Goal: Use online tool/utility: Use online tool/utility

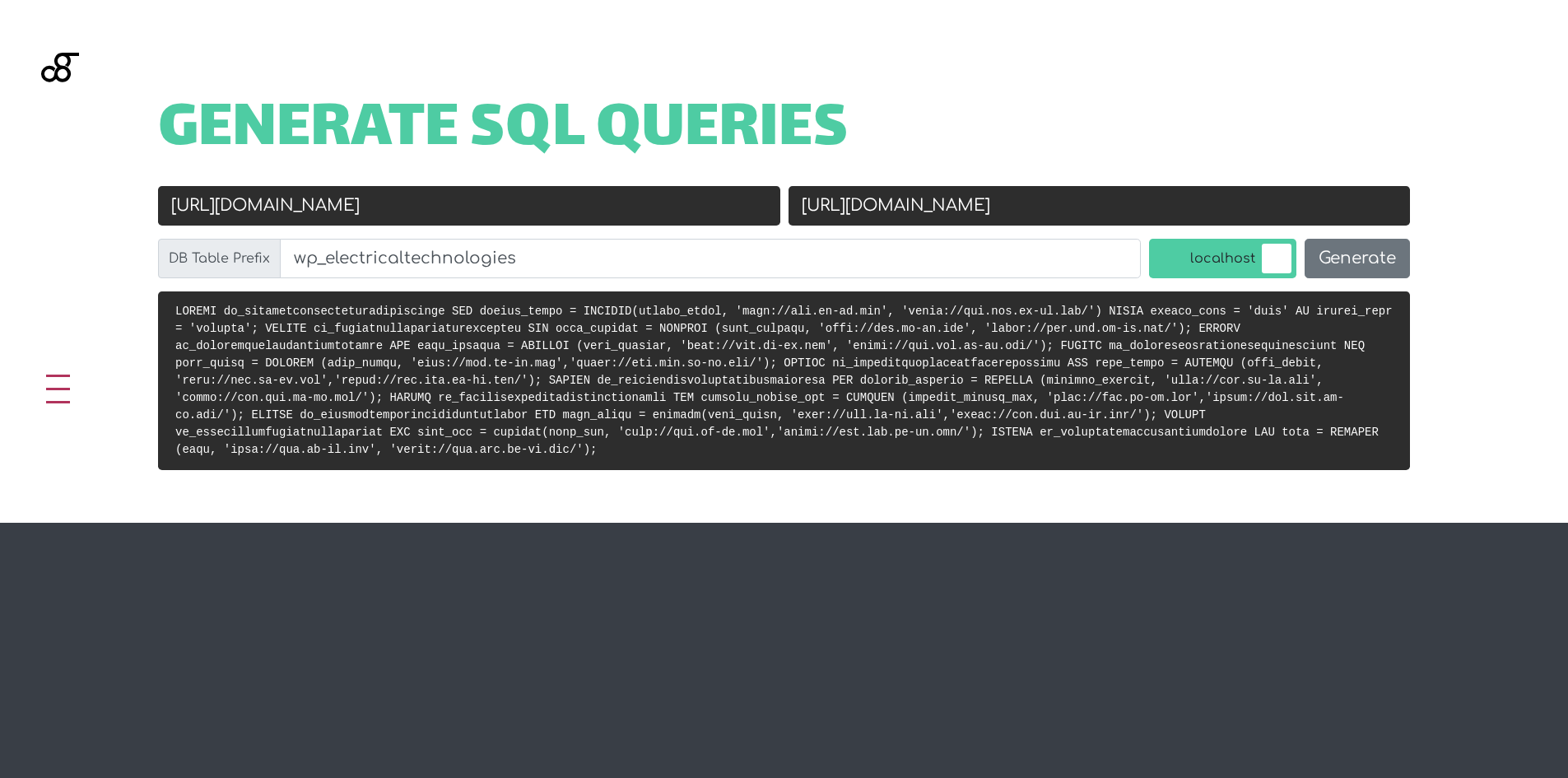
scroll to position [656, 0]
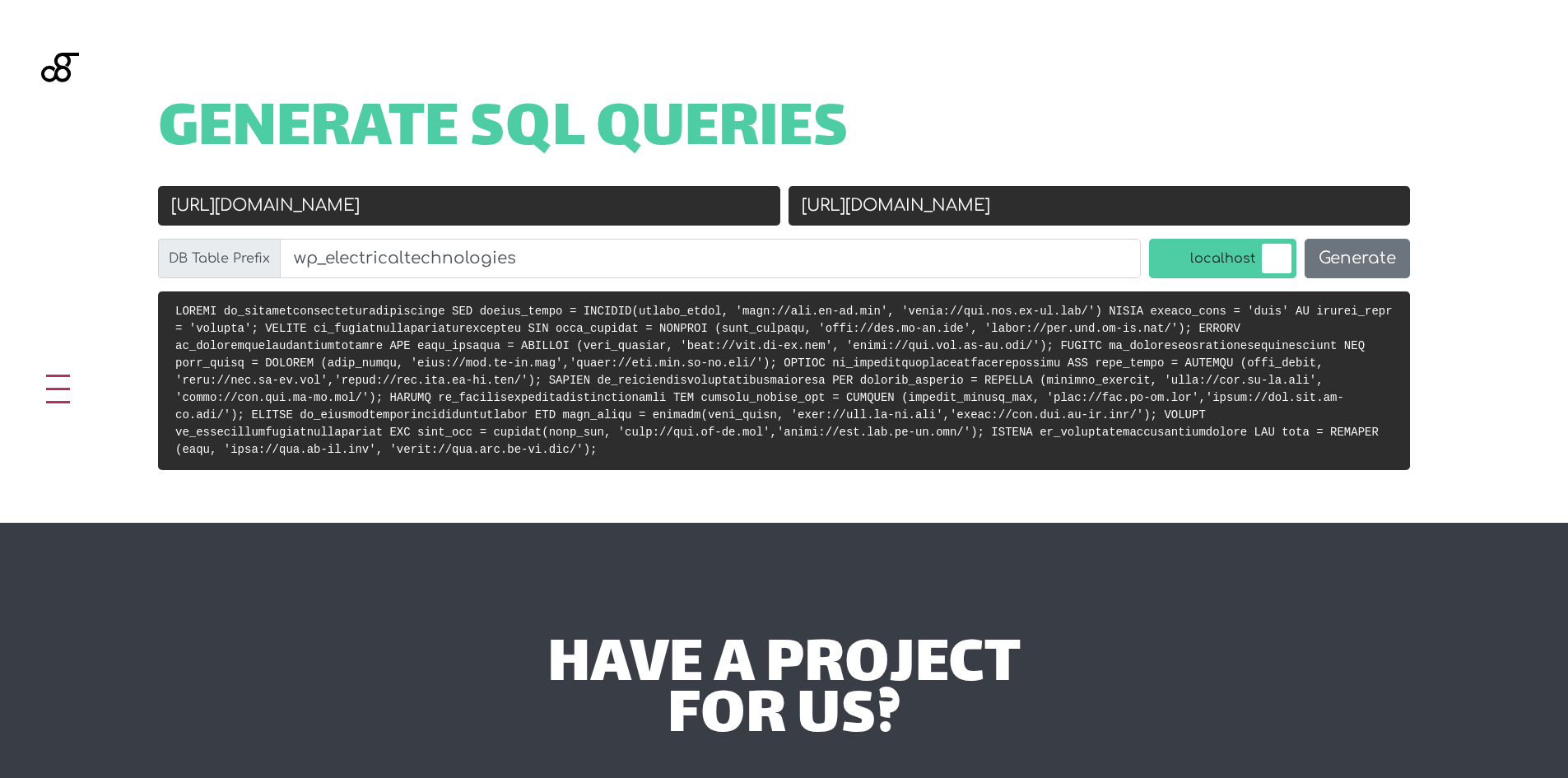
click at [974, 217] on input "[URL][DOMAIN_NAME]" at bounding box center [1099, 206] width 622 height 40
paste input "://localhost/nafsna"
type input "[URL]"
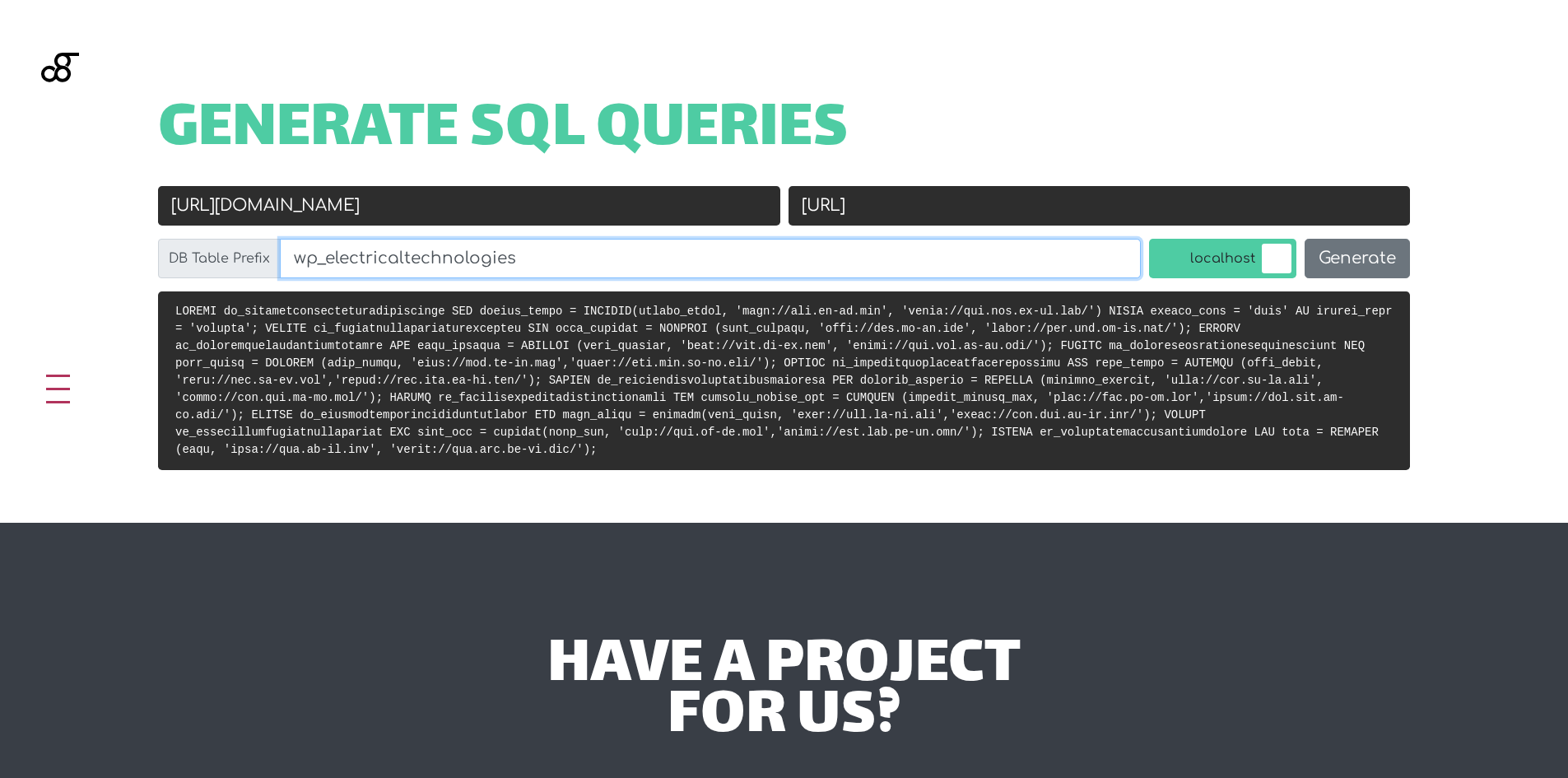
click at [330, 260] on input "wp_electricaltechnologies" at bounding box center [711, 258] width 861 height 40
paste input "sf_"
type input "sf_"
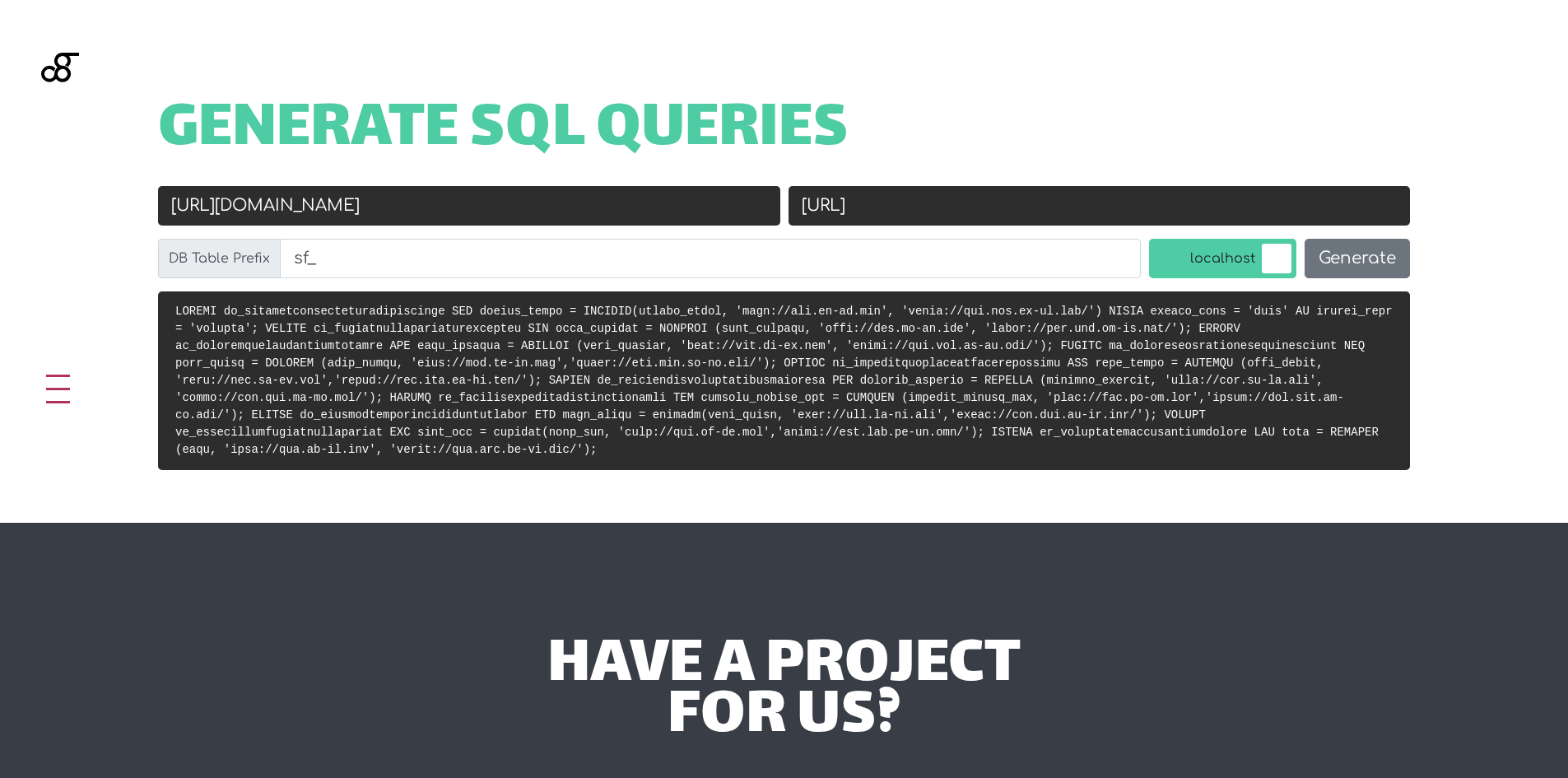
click at [658, 208] on input "[URL][DOMAIN_NAME]" at bounding box center [469, 206] width 622 height 40
paste input "s://nafsna"
type input "[URL][DOMAIN_NAME]"
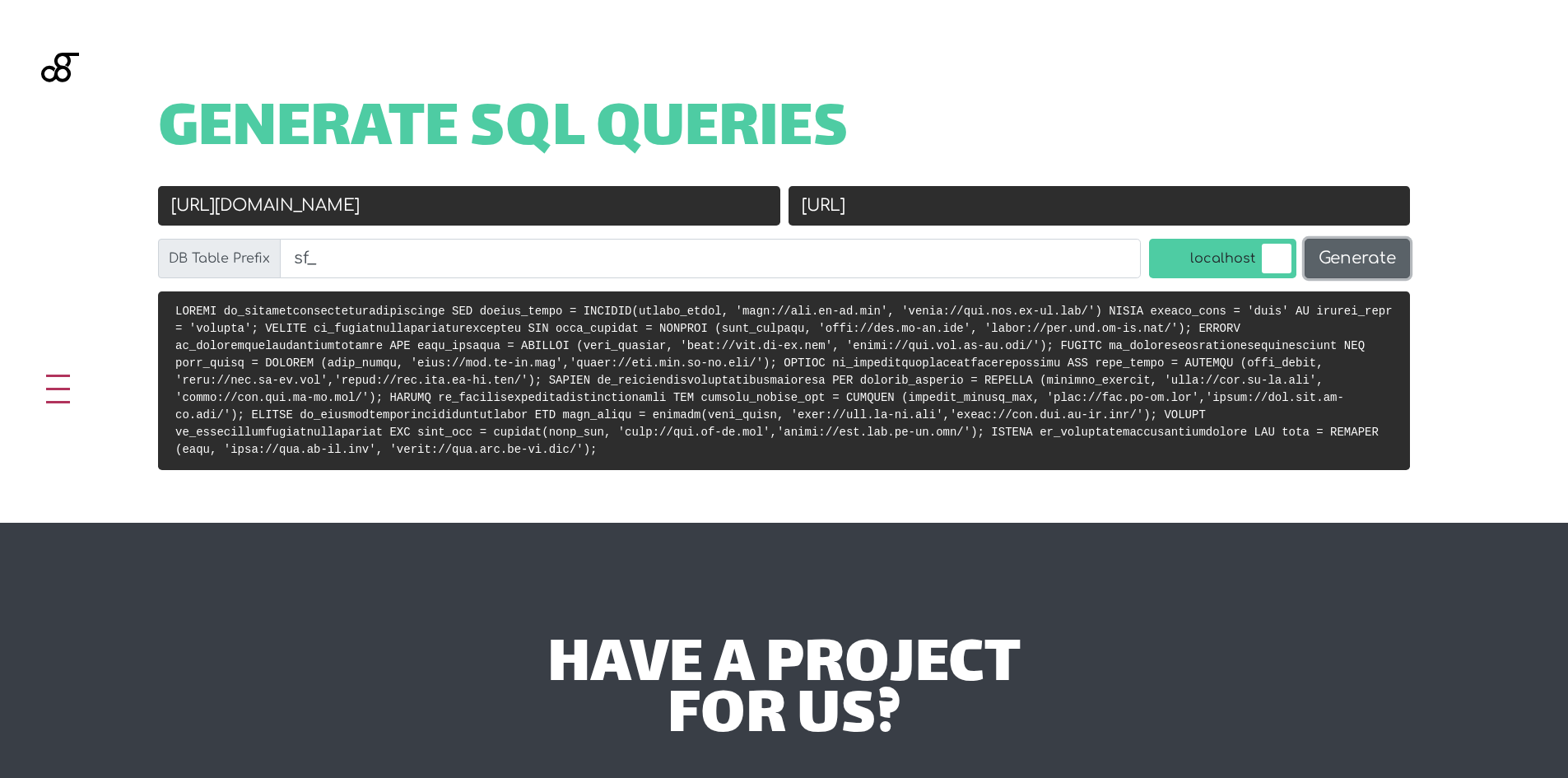
click at [1318, 255] on button "Generate" at bounding box center [1357, 258] width 105 height 40
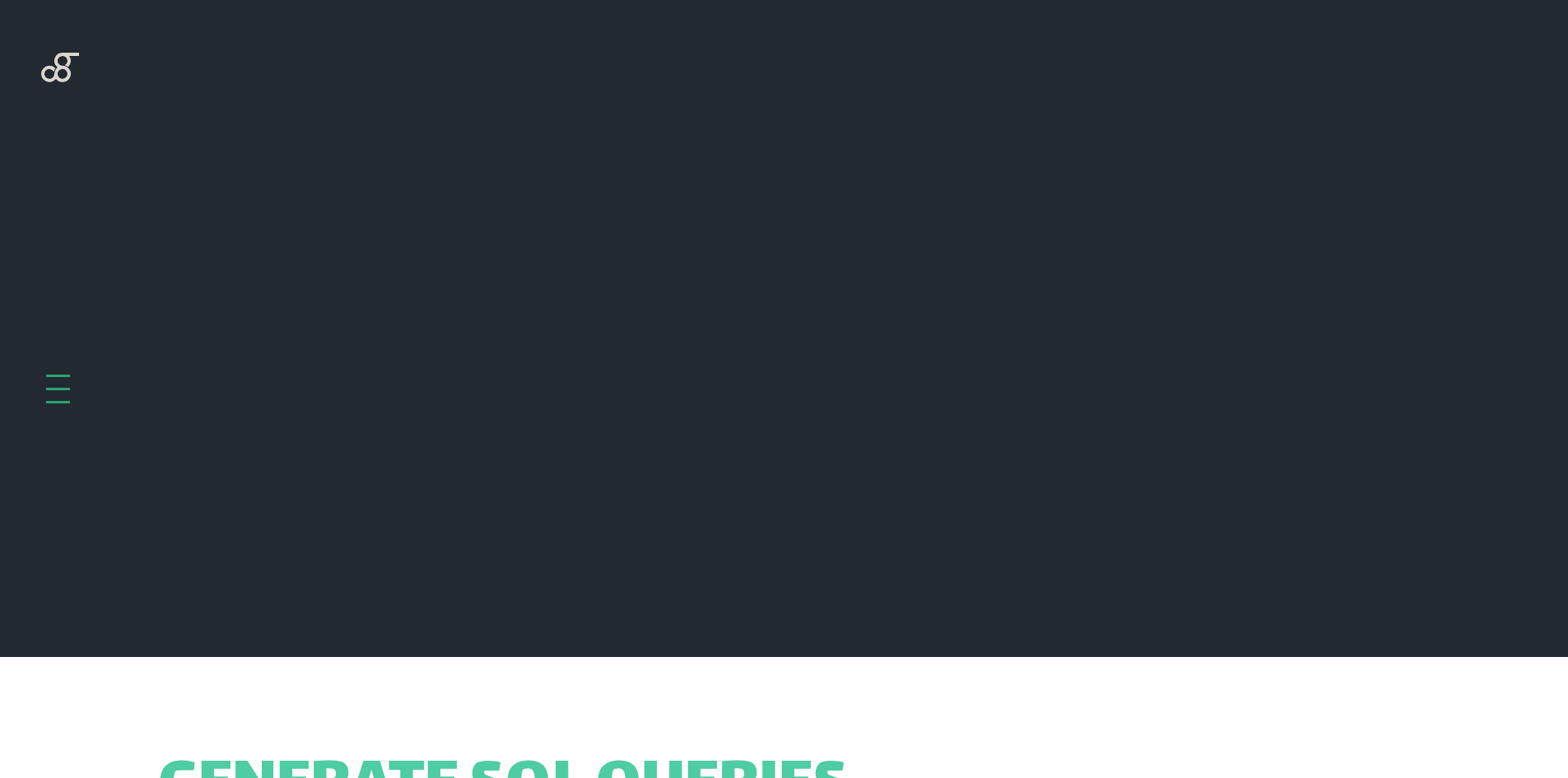
scroll to position [656, 0]
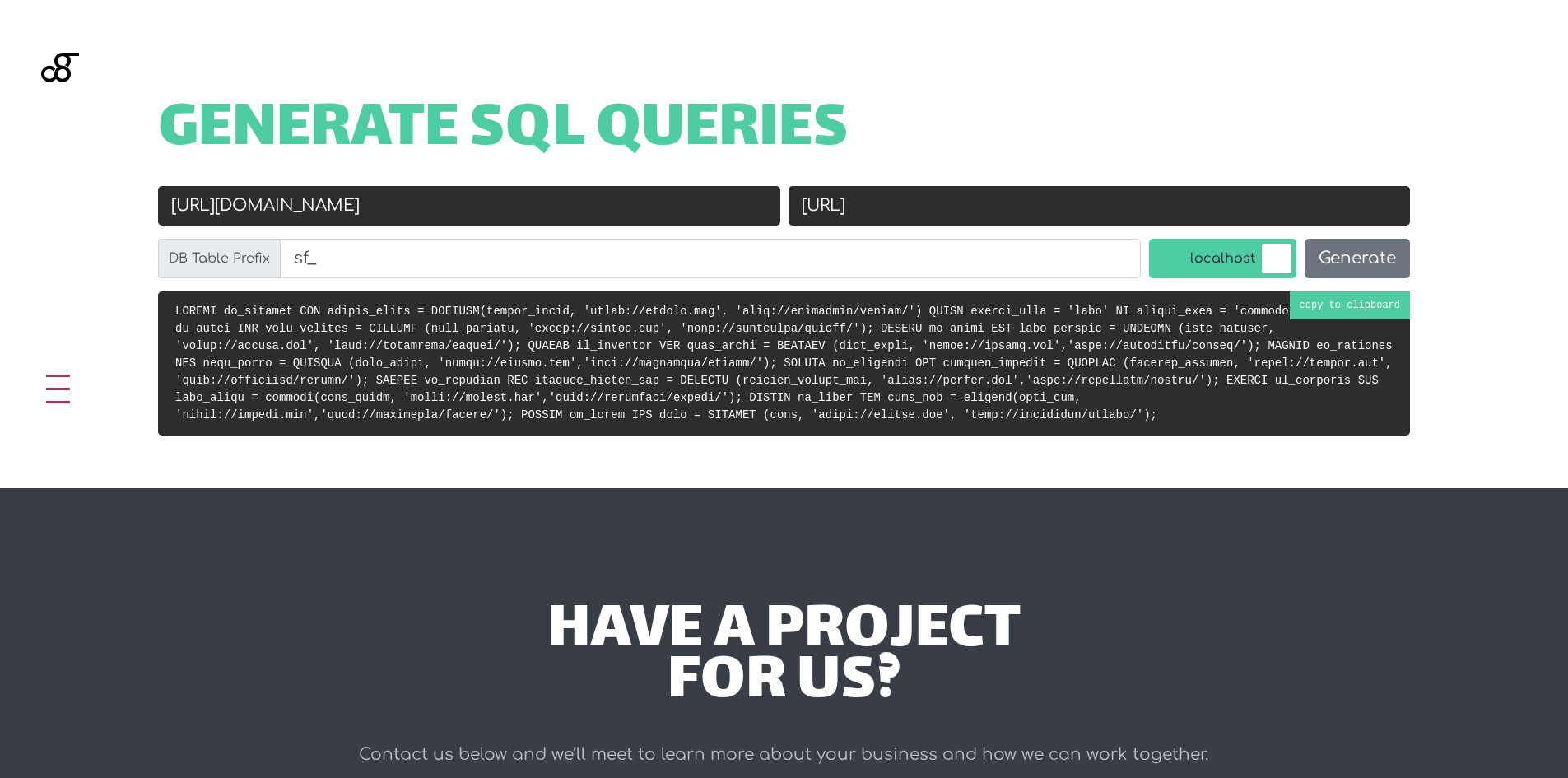
click at [1344, 304] on pre at bounding box center [784, 362] width 1251 height 144
